Goal: Find specific page/section: Find specific page/section

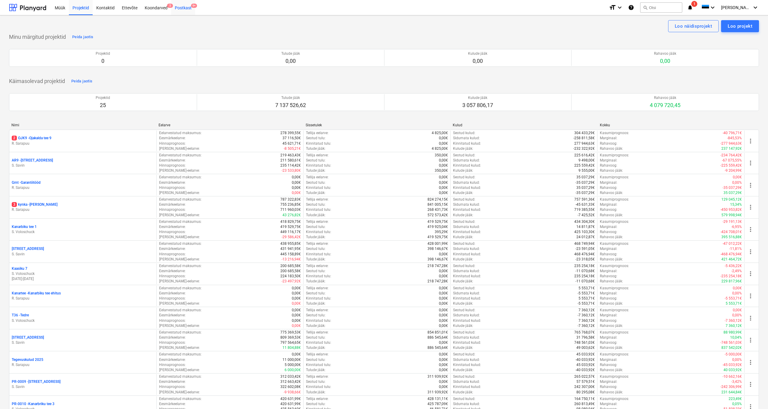
click at [181, 7] on div "Postkast 9+" at bounding box center [183, 7] width 24 height 15
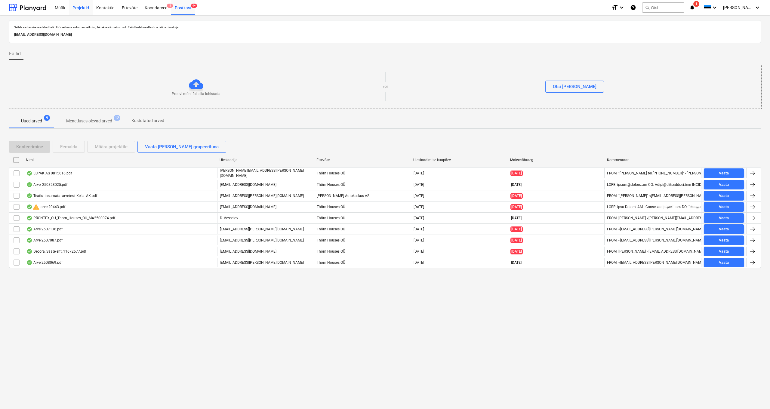
click at [74, 8] on div "Projektid" at bounding box center [81, 7] width 24 height 15
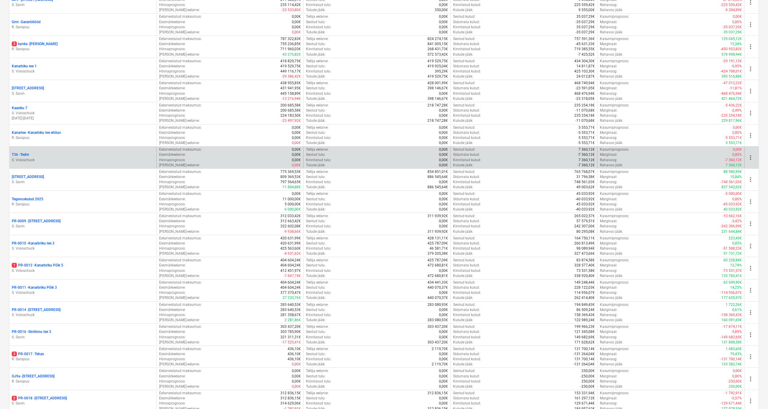
scroll to position [137, 0]
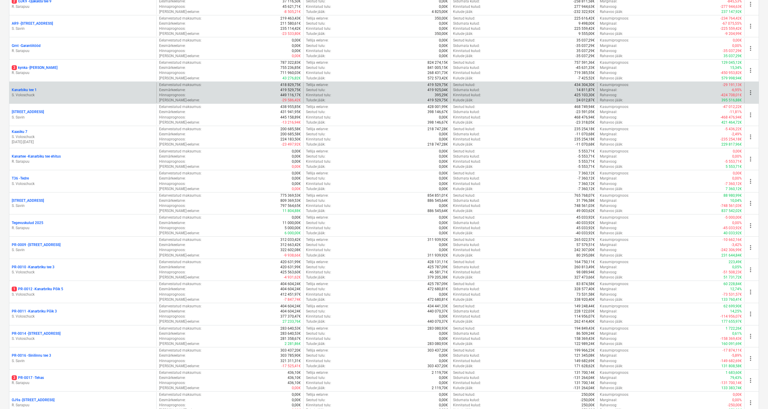
click at [21, 88] on p "Kanarbiku tee 1" at bounding box center [24, 90] width 25 height 5
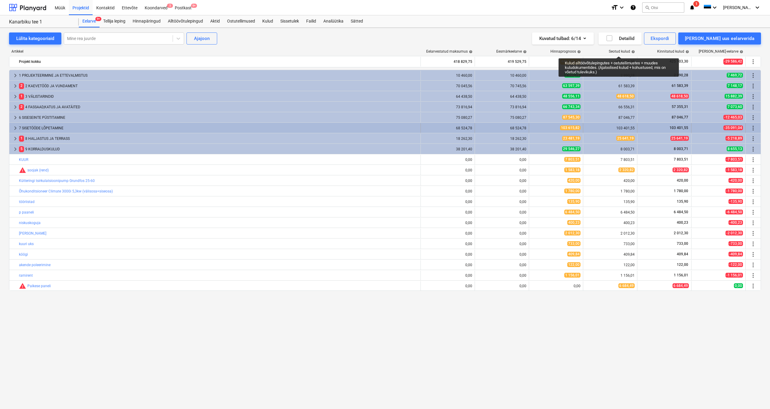
click at [16, 129] on span "keyboard_arrow_right" at bounding box center [15, 128] width 7 height 7
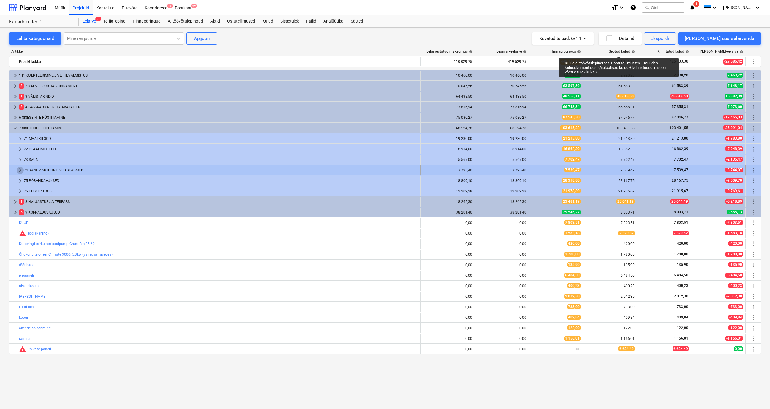
click at [20, 169] on span "keyboard_arrow_right" at bounding box center [20, 170] width 7 height 7
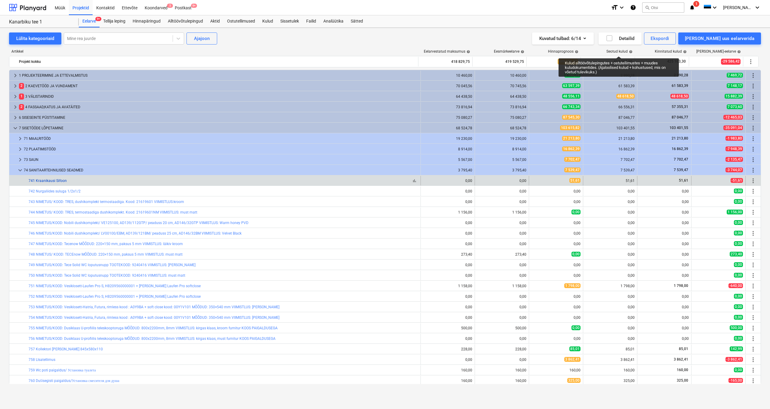
click at [57, 182] on link "741 Kraanikausi Sifoon" at bounding box center [48, 181] width 38 height 4
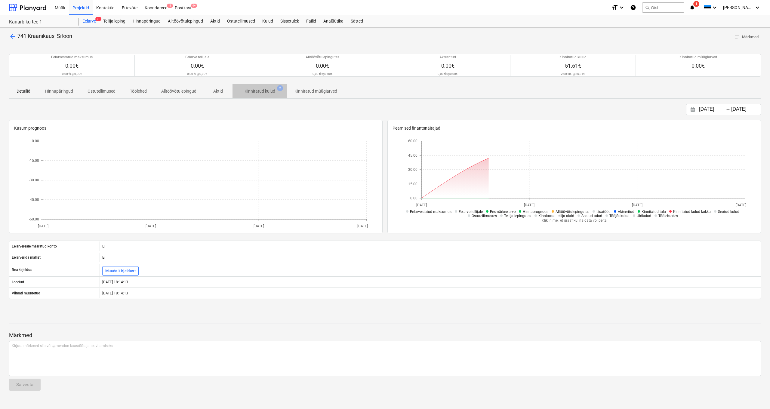
click at [266, 91] on p "Kinnitatud kulud" at bounding box center [260, 91] width 31 height 6
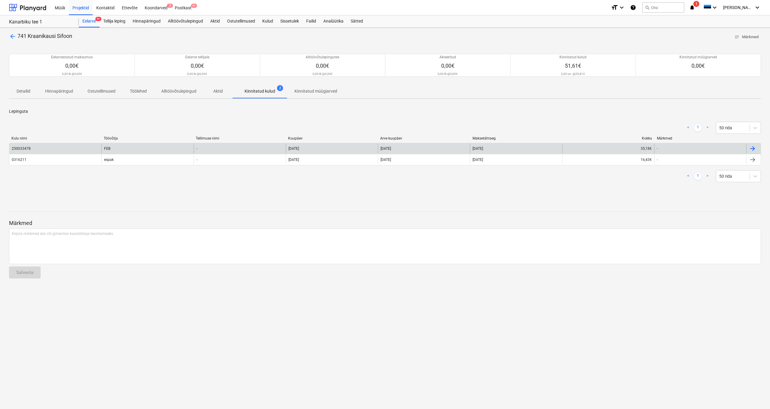
click at [112, 148] on div "FEB" at bounding box center [147, 149] width 92 height 10
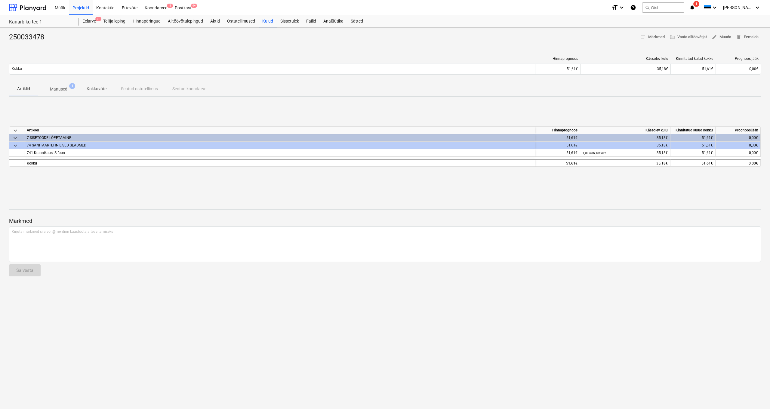
click at [61, 87] on p "Manused" at bounding box center [58, 89] width 17 height 6
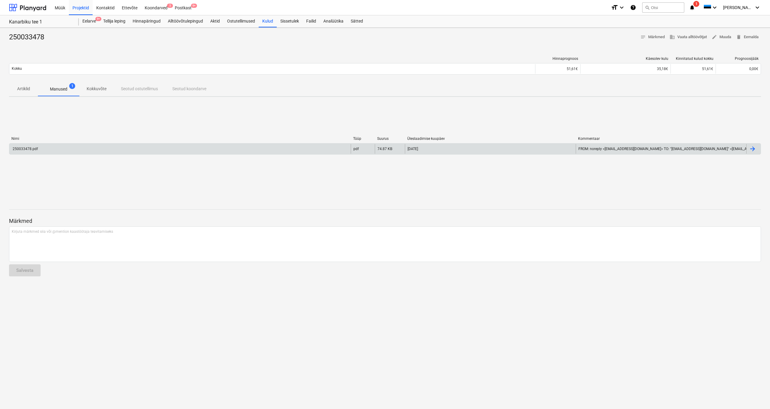
click at [751, 148] on div at bounding box center [752, 148] width 7 height 7
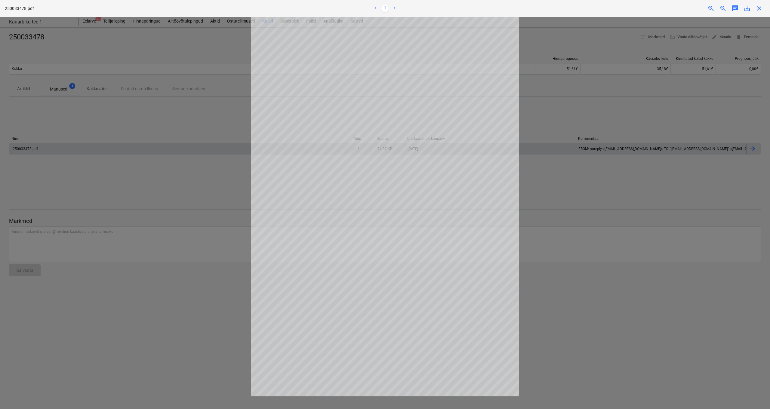
click at [144, 120] on div at bounding box center [385, 213] width 770 height 392
click at [759, 10] on span "close" at bounding box center [759, 8] width 7 height 7
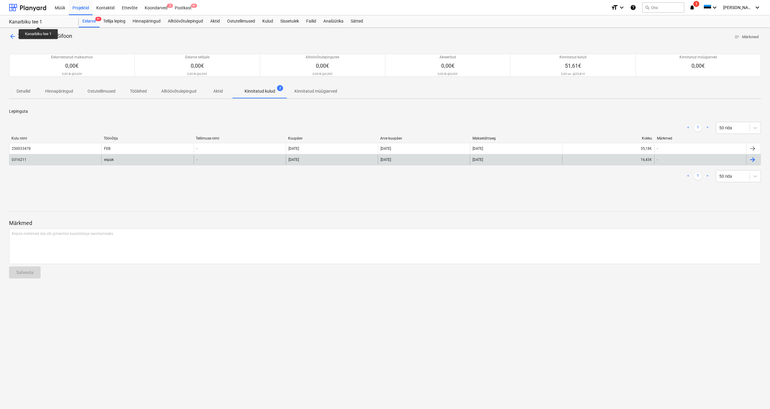
click at [117, 158] on div "espak" at bounding box center [147, 160] width 92 height 10
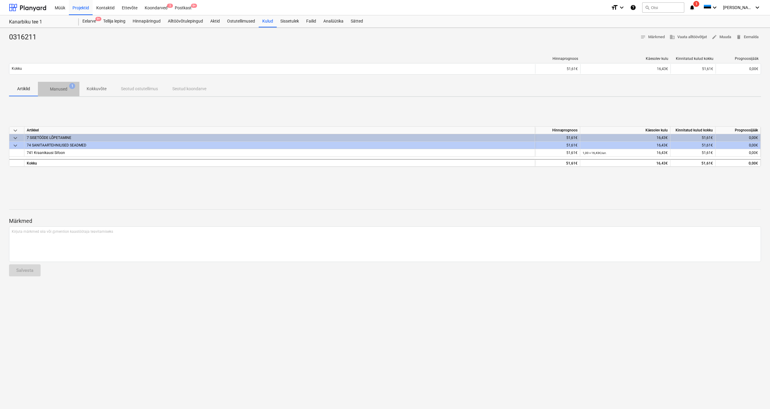
click at [60, 88] on p "Manused" at bounding box center [58, 89] width 17 height 6
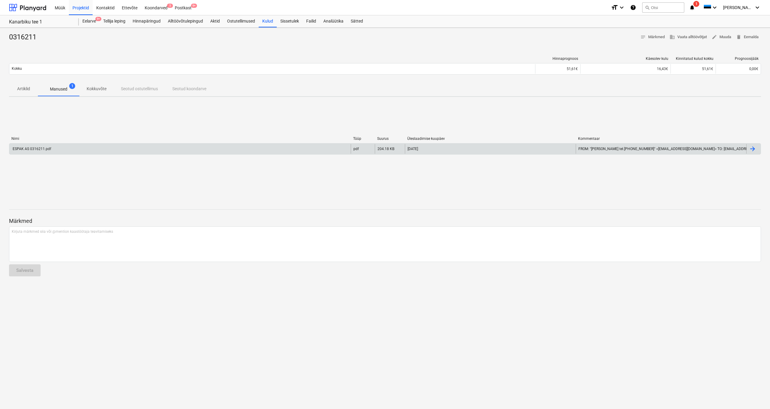
click at [39, 148] on div "ESPAK AS 0316211.pdf" at bounding box center [31, 149] width 39 height 4
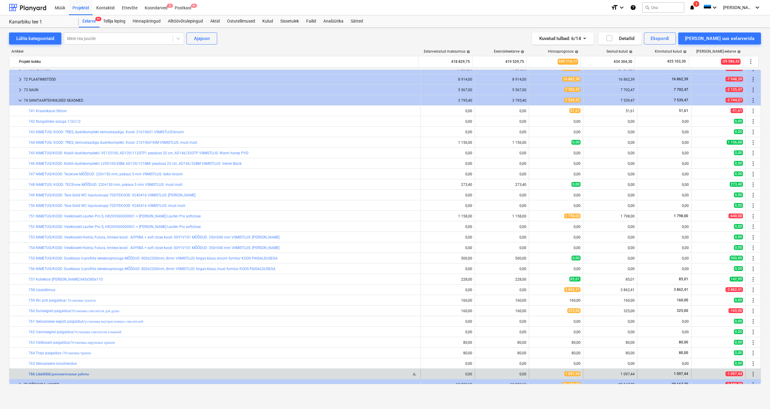
scroll to position [80, 0]
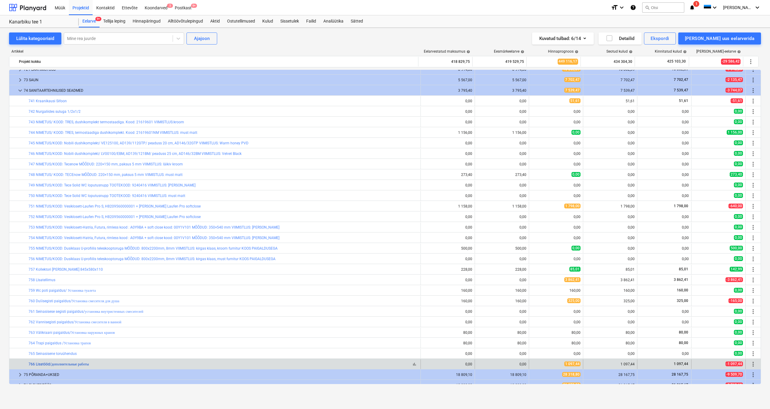
click at [67, 363] on link "766 Lisatööd/дополнительные работы" at bounding box center [59, 364] width 60 height 4
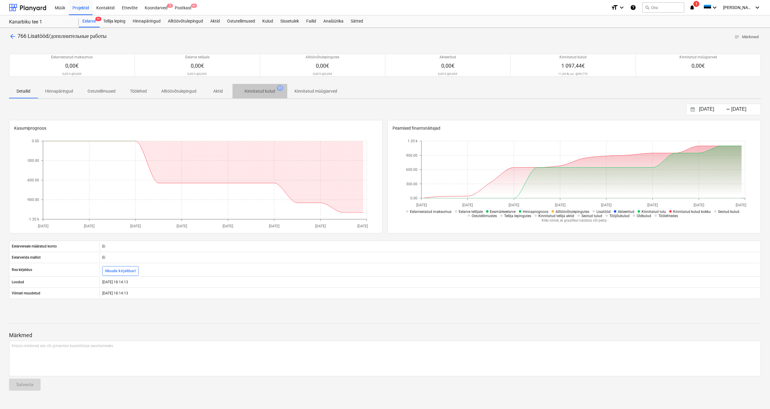
click at [255, 94] on p "Kinnitatud kulud" at bounding box center [260, 91] width 31 height 6
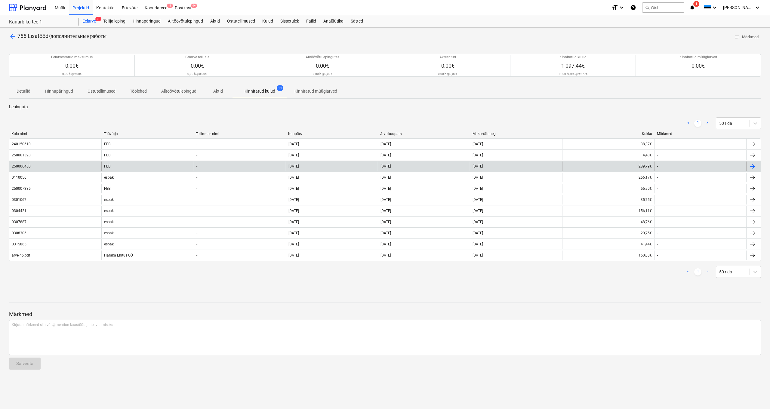
click at [108, 169] on div "FEB" at bounding box center [147, 167] width 92 height 10
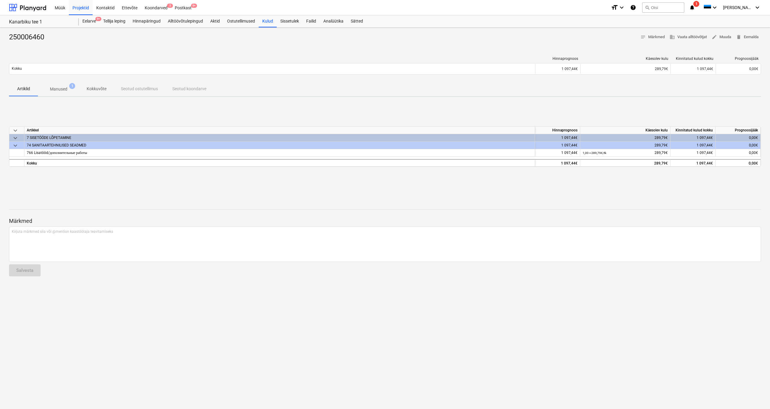
click at [62, 87] on p "Manused" at bounding box center [58, 89] width 17 height 6
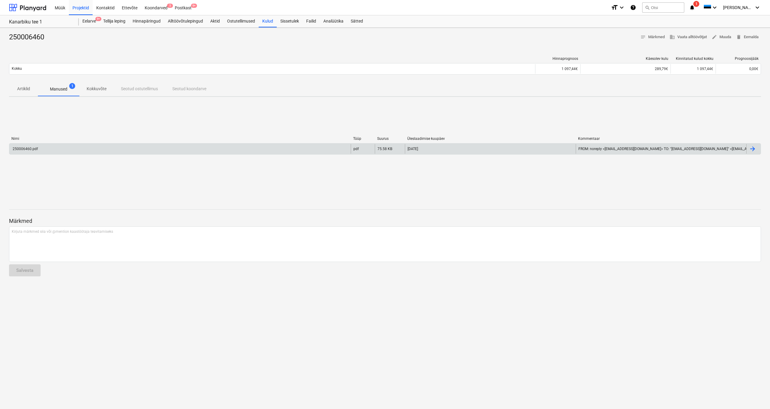
click at [41, 151] on div "250006460.pdf" at bounding box center [180, 149] width 342 height 10
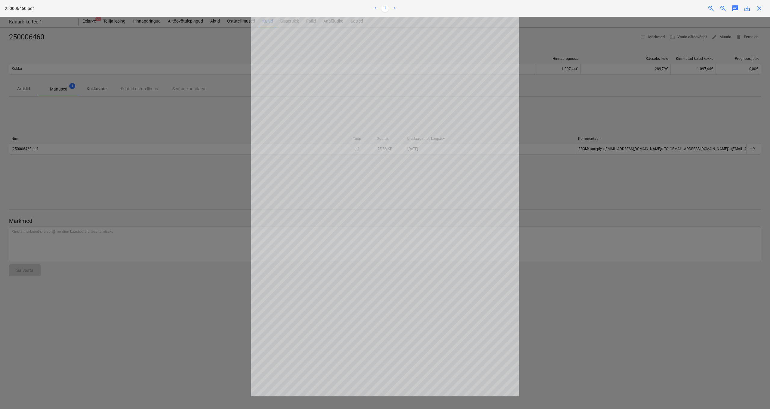
click at [759, 10] on span "close" at bounding box center [759, 8] width 7 height 7
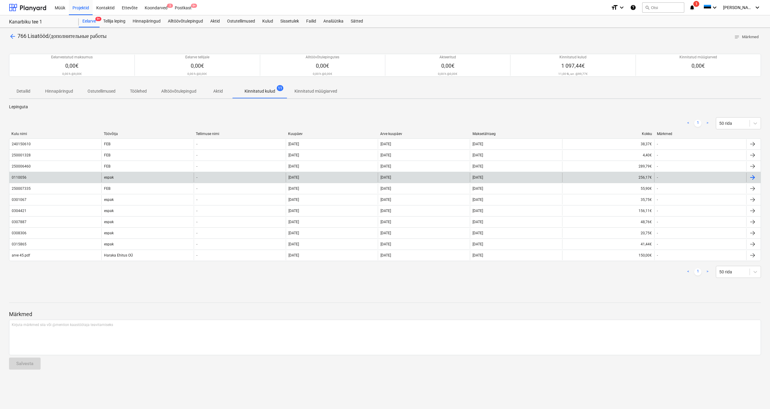
click at [110, 182] on div "espak" at bounding box center [147, 178] width 92 height 10
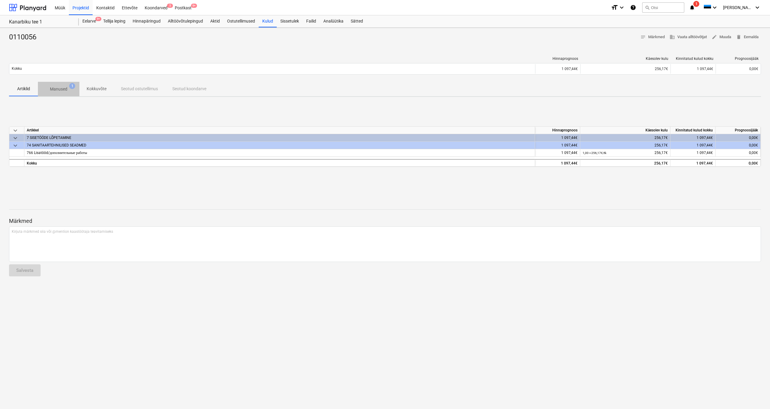
click at [60, 86] on p "Manused" at bounding box center [58, 89] width 17 height 6
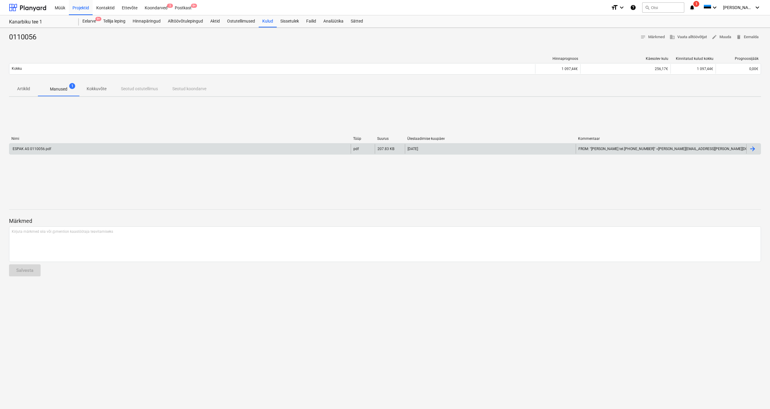
click at [34, 148] on div "ESPAK AS 0110056.pdf" at bounding box center [31, 149] width 39 height 4
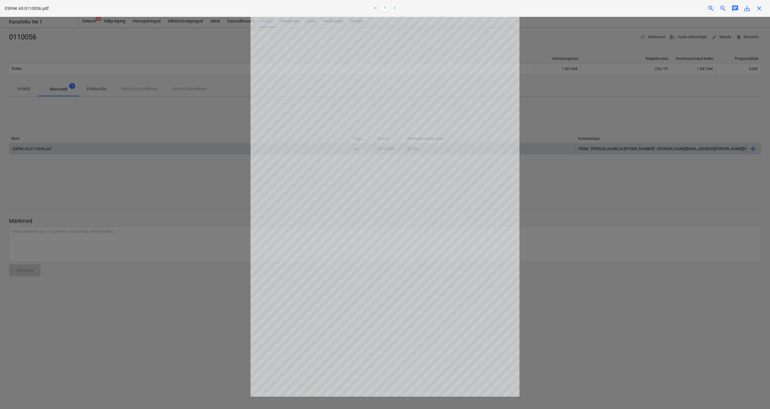
click at [760, 9] on span "close" at bounding box center [759, 8] width 7 height 7
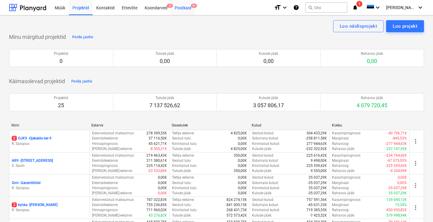
click at [181, 8] on div "Postkast 9+" at bounding box center [183, 7] width 24 height 15
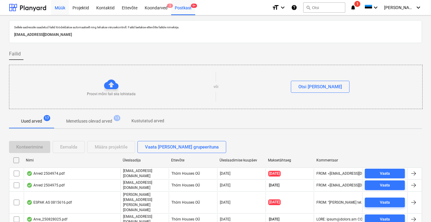
click at [59, 8] on div "Müük" at bounding box center [60, 7] width 18 height 15
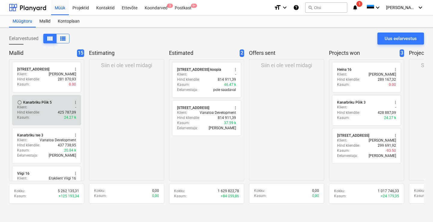
scroll to position [331, 0]
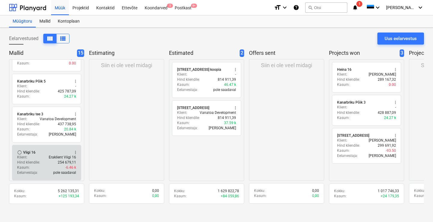
click at [23, 152] on div "Viigi 16" at bounding box center [29, 152] width 12 height 5
